Goal: Find specific page/section: Find specific page/section

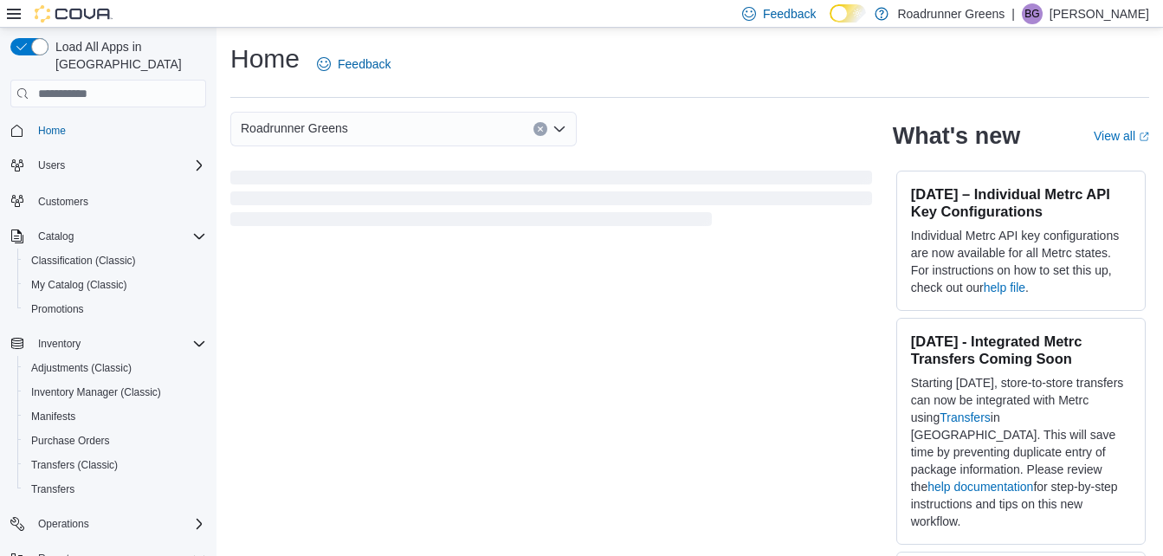
scroll to position [191, 0]
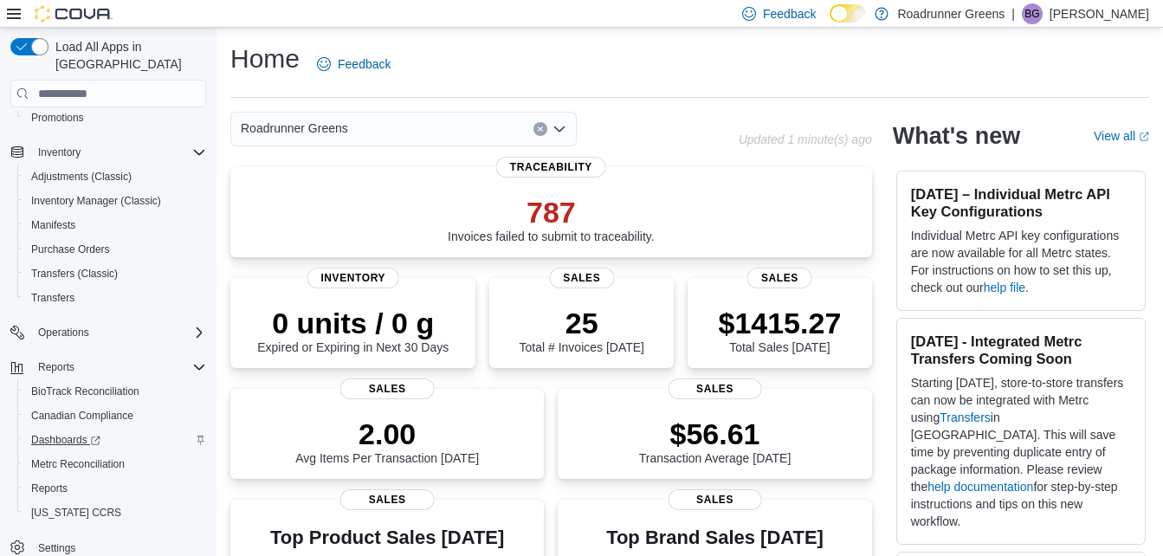
click at [60, 433] on span "Dashboards" at bounding box center [65, 440] width 69 height 14
